Goal: Task Accomplishment & Management: Manage account settings

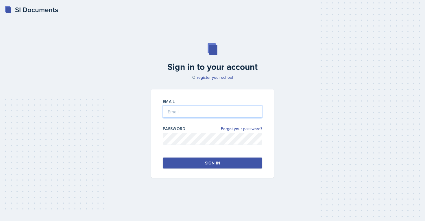
type input "[EMAIL_ADDRESS][PERSON_NAME][DOMAIN_NAME]"
click at [194, 163] on button "Sign in" at bounding box center [212, 163] width 99 height 11
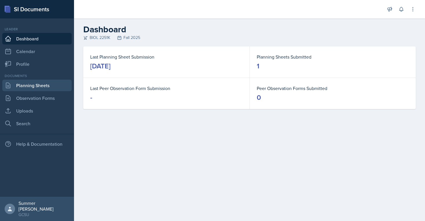
click at [51, 84] on link "Planning Sheets" at bounding box center [36, 86] width 69 height 12
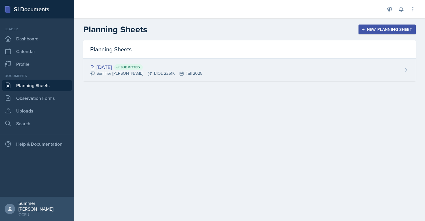
click at [233, 70] on div "[DATE] Submitted Summer [PERSON_NAME] BIOL 2251K Fall 2025" at bounding box center [249, 70] width 332 height 23
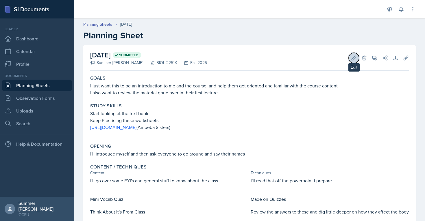
click at [352, 56] on icon at bounding box center [354, 58] width 6 height 6
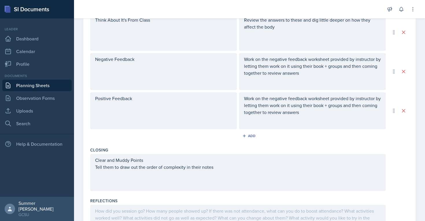
scroll to position [335, 0]
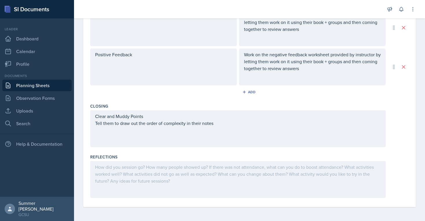
click at [128, 182] on div at bounding box center [237, 179] width 295 height 37
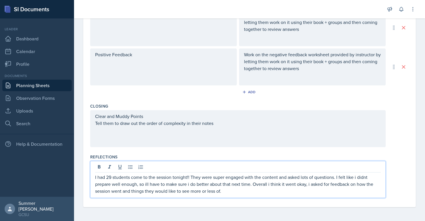
click at [307, 186] on p "I had 29 students come to the session tonight!! They were super engaged with th…" at bounding box center [237, 184] width 285 height 21
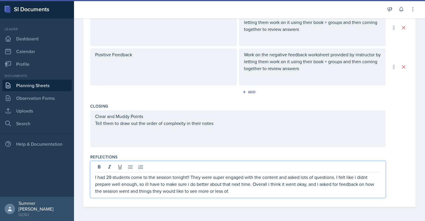
click at [233, 197] on div "I had 29 students come to the session tonight!! They were super engaged with th…" at bounding box center [237, 179] width 295 height 37
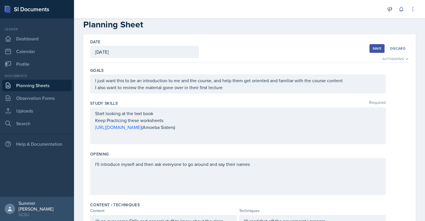
scroll to position [0, 0]
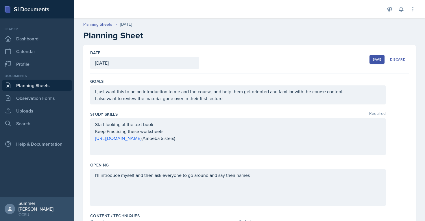
click at [374, 57] on div "Save" at bounding box center [376, 59] width 9 height 5
